Goal: Information Seeking & Learning: Learn about a topic

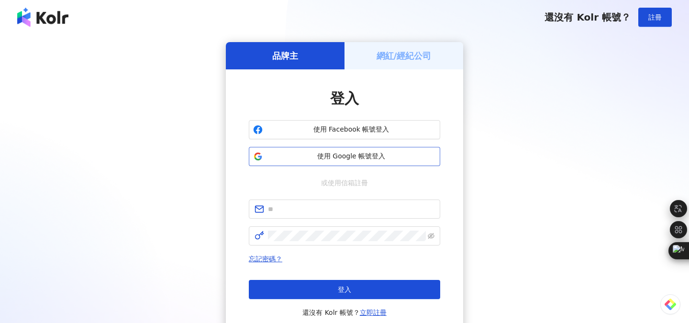
click at [393, 162] on button "使用 Google 帳號登入" at bounding box center [344, 156] width 191 height 19
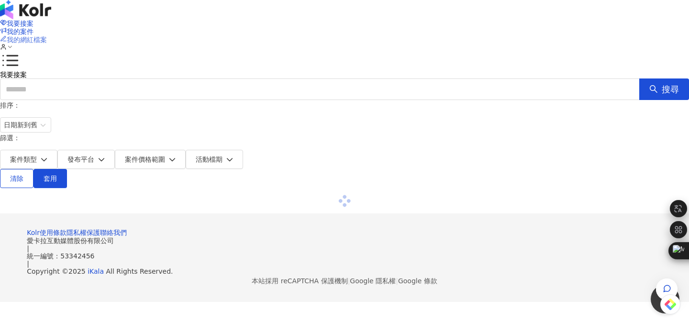
click at [47, 36] on span "我的網紅檔案" at bounding box center [27, 40] width 40 height 8
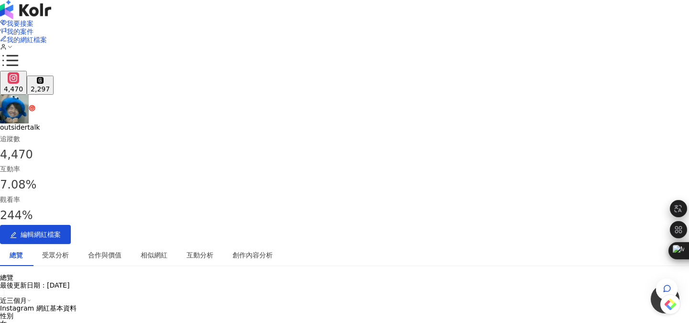
click at [50, 85] on div "2,297" at bounding box center [40, 89] width 19 height 8
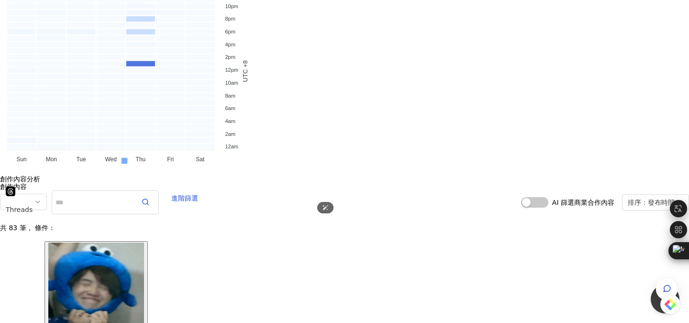
scroll to position [2146, 0]
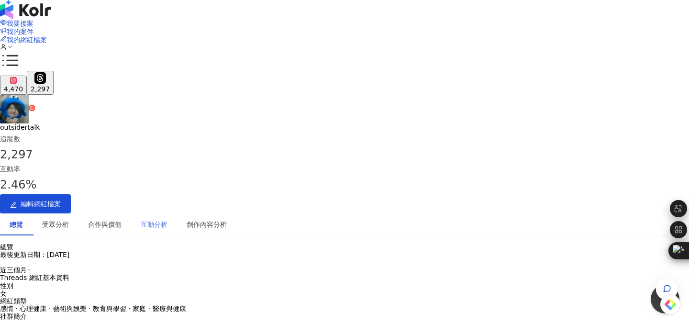
click at [177, 213] on div "互動分析" at bounding box center [154, 224] width 46 height 22
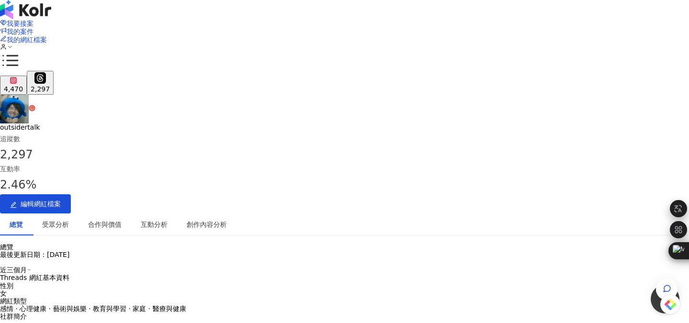
click at [23, 85] on div "4,470" at bounding box center [13, 89] width 19 height 8
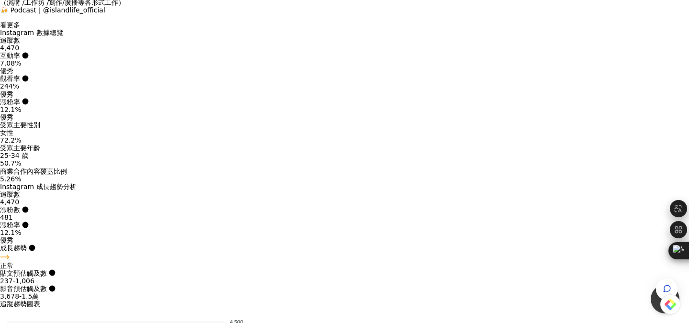
scroll to position [316, 0]
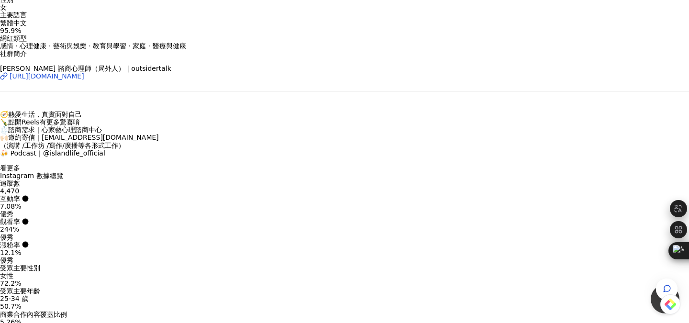
drag, startPoint x: 278, startPoint y: 173, endPoint x: 325, endPoint y: 172, distance: 47.4
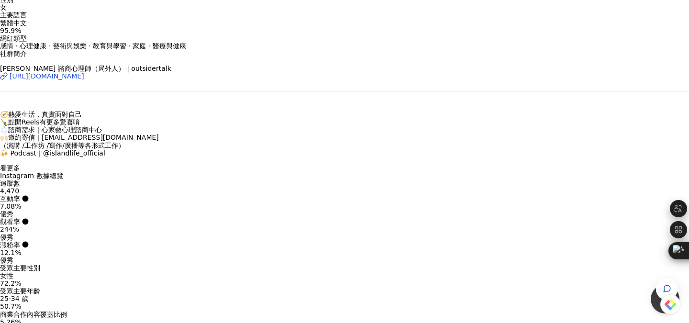
drag, startPoint x: 153, startPoint y: 211, endPoint x: 322, endPoint y: 211, distance: 169.4
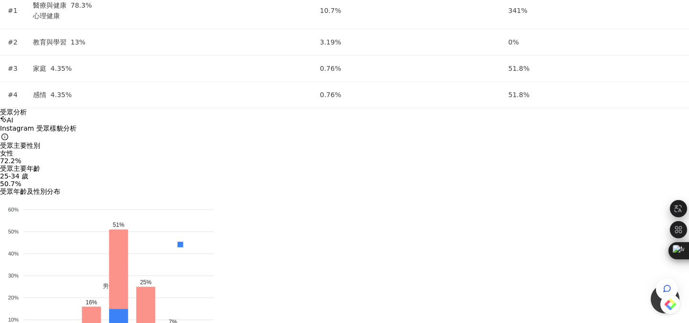
scroll to position [1204, 0]
